Goal: Find specific page/section: Find specific page/section

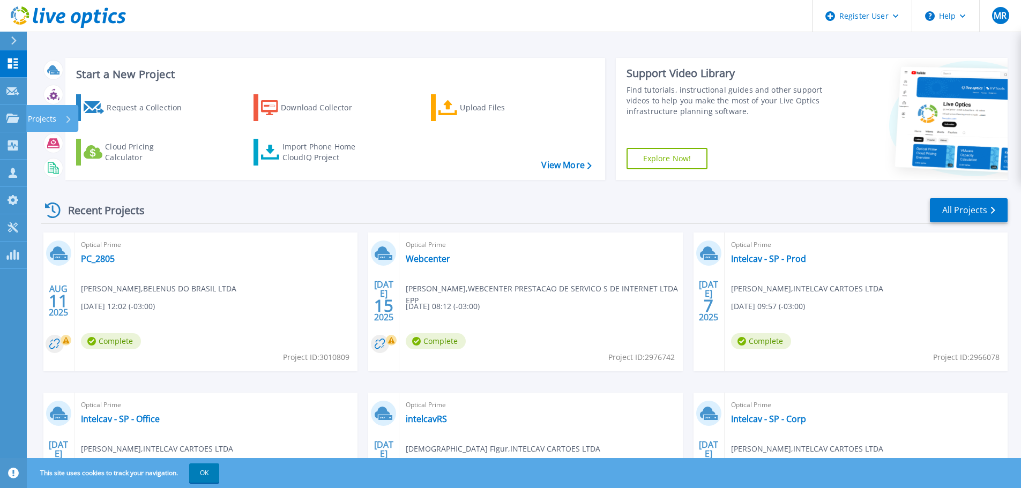
click at [14, 120] on icon at bounding box center [12, 118] width 13 height 9
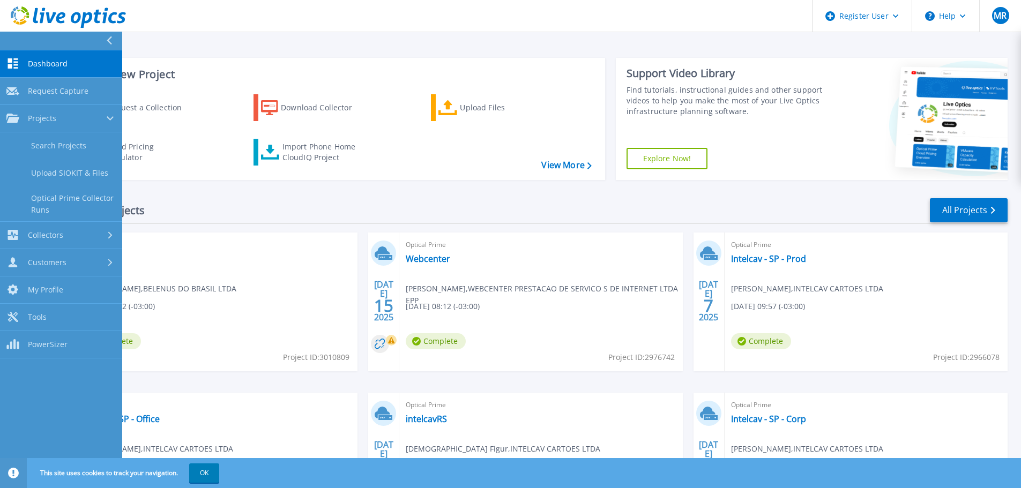
click at [43, 141] on link "Search Projects" at bounding box center [61, 145] width 122 height 27
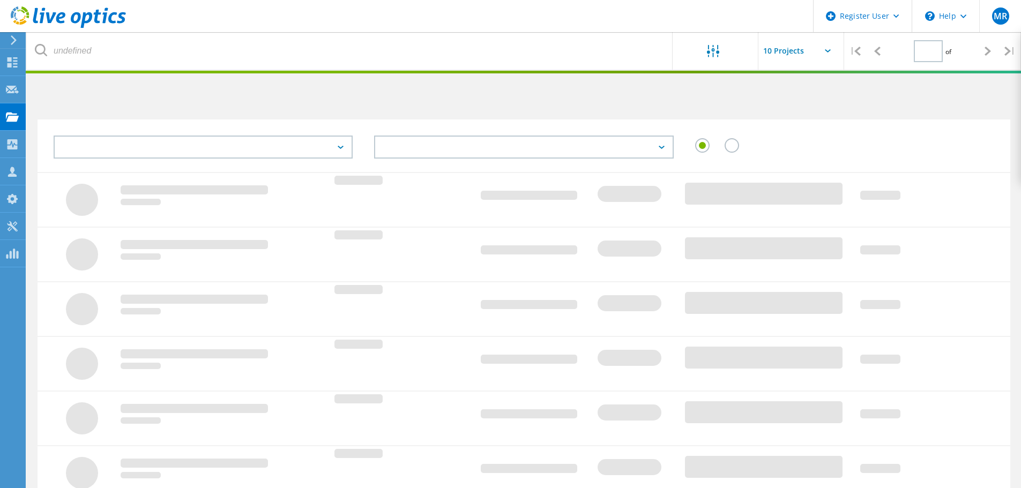
type input "1"
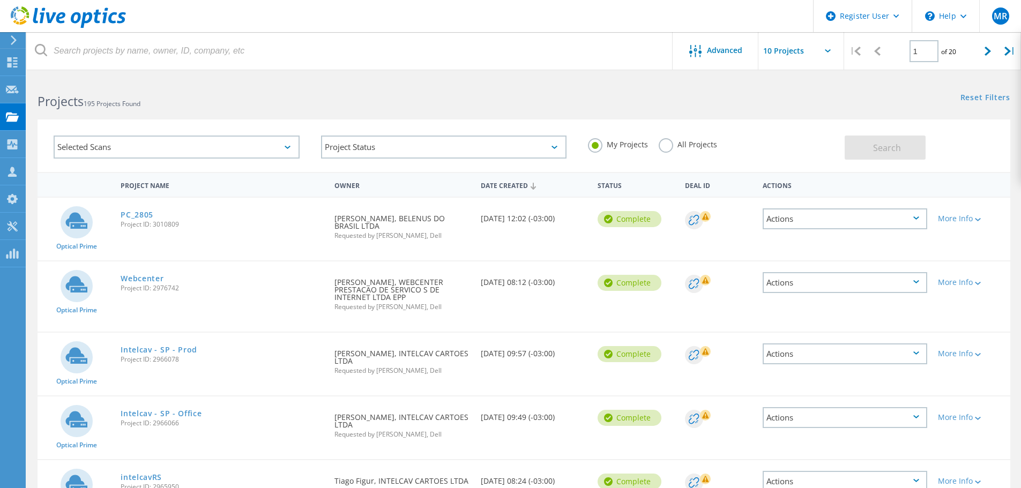
click at [718, 56] on div "Advanced" at bounding box center [716, 51] width 86 height 13
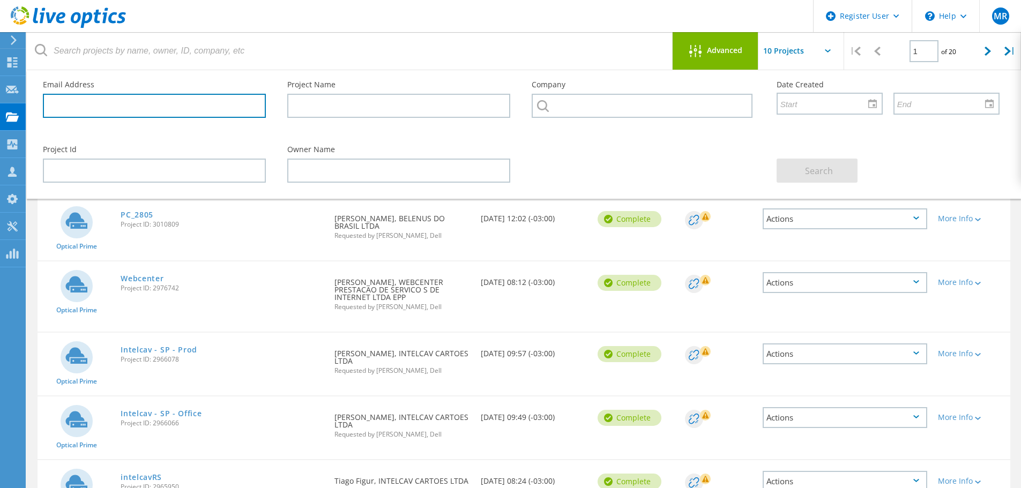
click at [91, 106] on input "text" at bounding box center [154, 106] width 223 height 24
paste input "[EMAIL_ADDRESS][DOMAIN_NAME]"
type input "[EMAIL_ADDRESS][DOMAIN_NAME]"
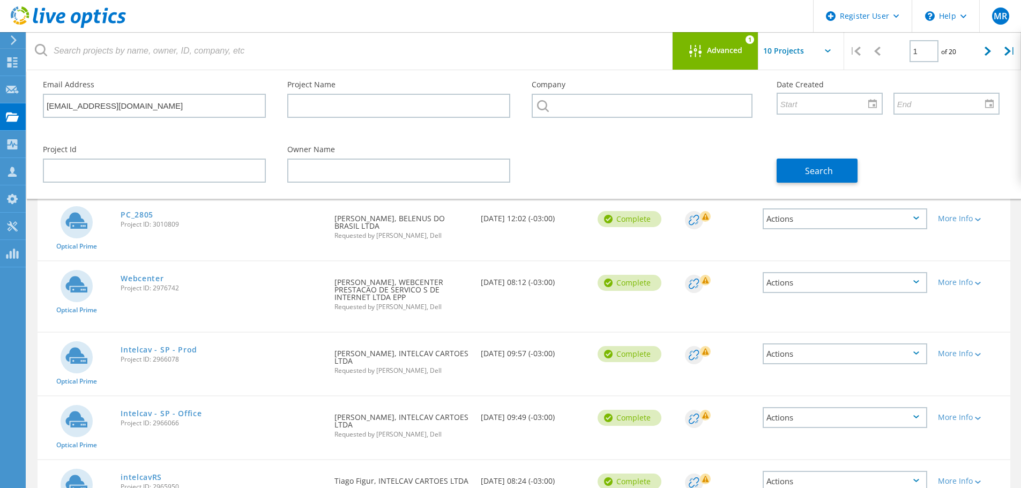
click at [799, 167] on button "Search" at bounding box center [817, 171] width 81 height 24
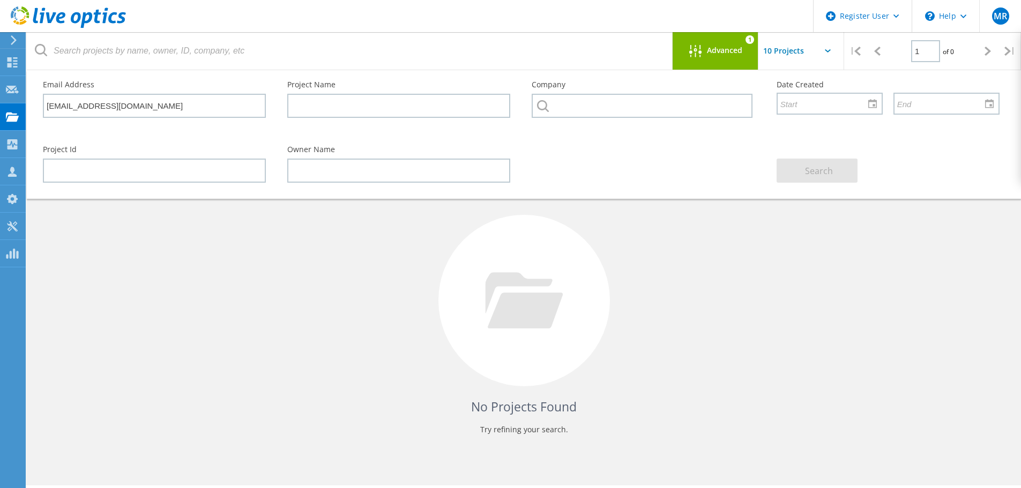
click at [729, 233] on div "No Projects Found Try refining your search." at bounding box center [524, 310] width 973 height 277
click at [723, 51] on span "Advanced" at bounding box center [724, 51] width 35 height 8
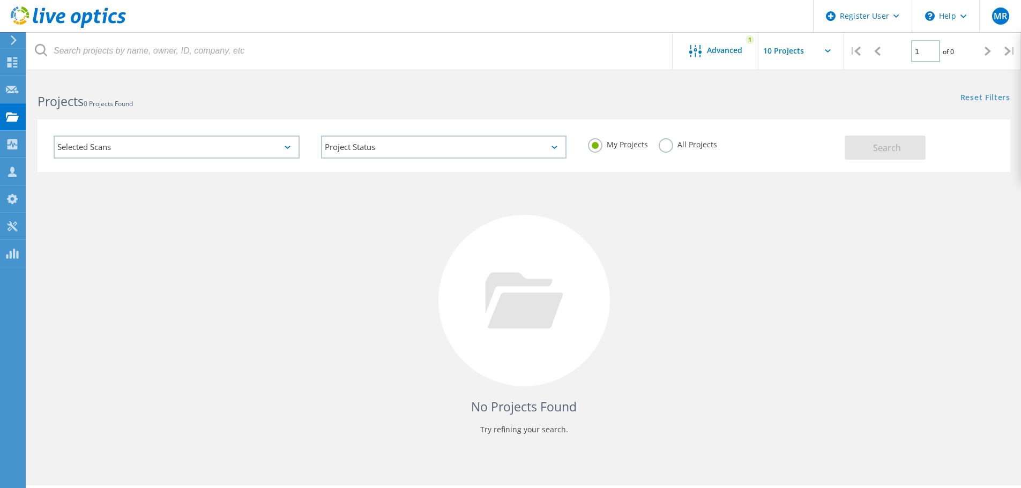
click at [668, 147] on label "All Projects" at bounding box center [688, 143] width 58 height 10
click at [0, 0] on input "All Projects" at bounding box center [0, 0] width 0 height 0
click at [877, 152] on span "Search" at bounding box center [887, 148] width 28 height 12
